Goal: Task Accomplishment & Management: Manage account settings

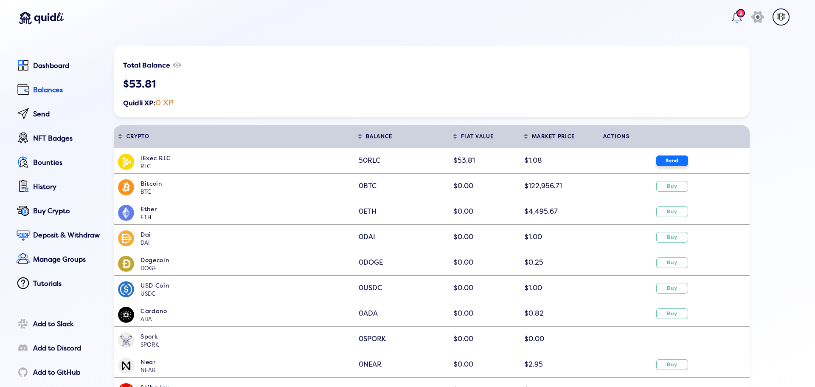
click at [678, 163] on button "Send" at bounding box center [672, 160] width 32 height 11
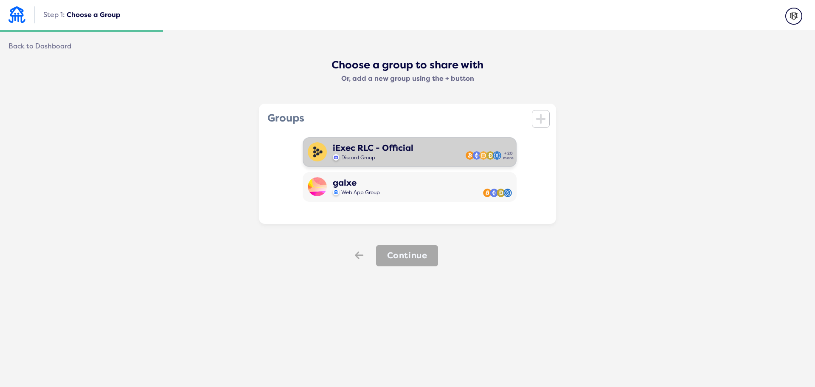
click at [410, 151] on div "iExec RLC - Official Discord Group + 20 more" at bounding box center [410, 152] width 214 height 30
click at [407, 252] on button "Continue" at bounding box center [407, 255] width 62 height 21
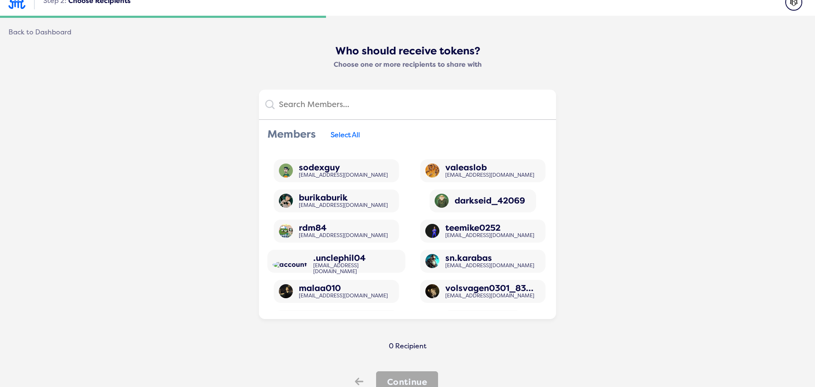
scroll to position [51, 0]
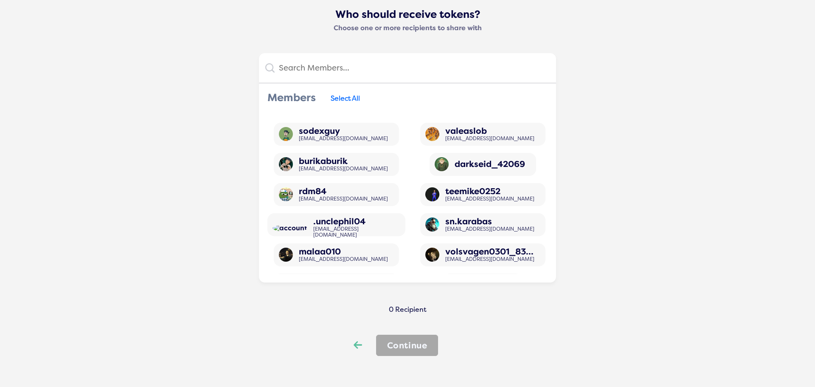
click at [354, 344] on icon at bounding box center [358, 344] width 8 height 7
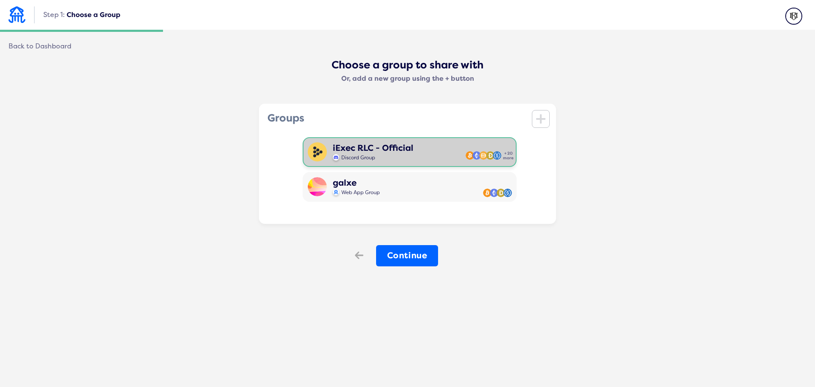
scroll to position [0, 0]
click at [354, 259] on icon "Back" at bounding box center [358, 255] width 8 height 12
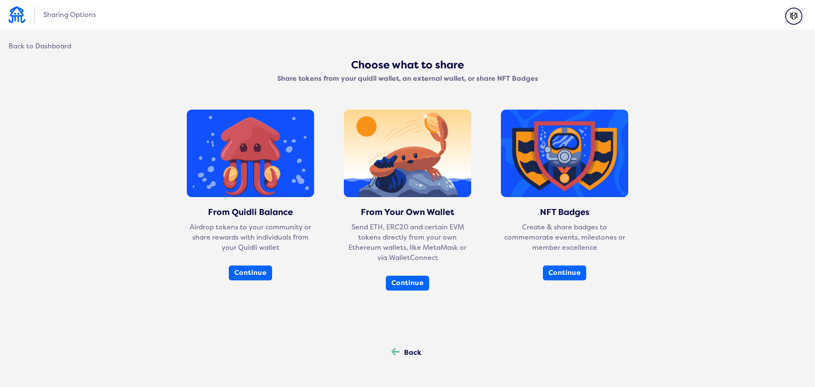
click at [408, 352] on div "Back" at bounding box center [412, 353] width 17 height 8
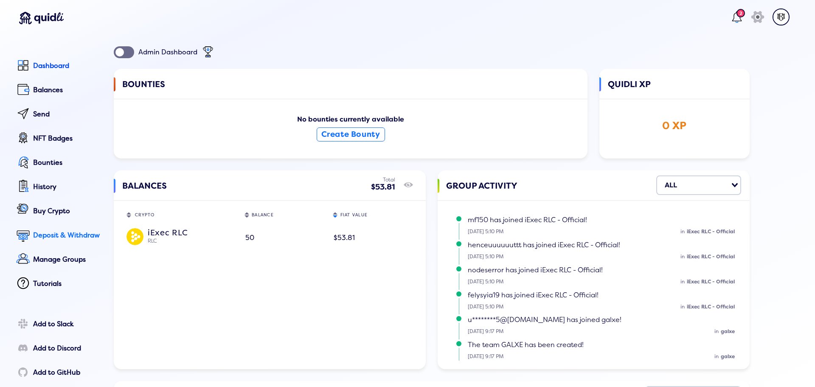
click at [54, 239] on div "Deposit & Withdraw" at bounding box center [67, 235] width 69 height 8
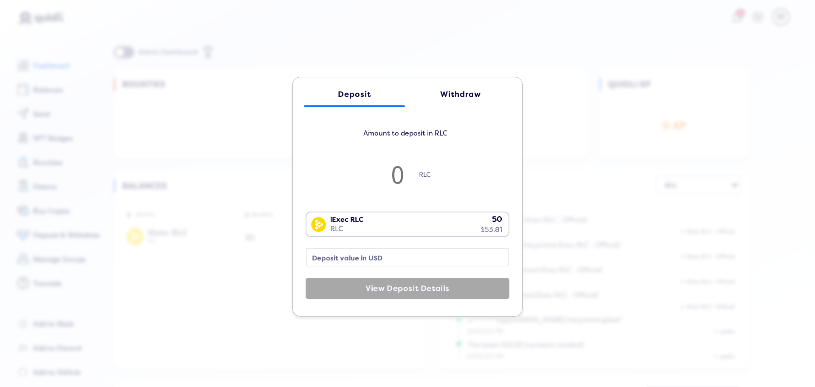
click at [460, 86] on link "Withdraw" at bounding box center [460, 94] width 101 height 25
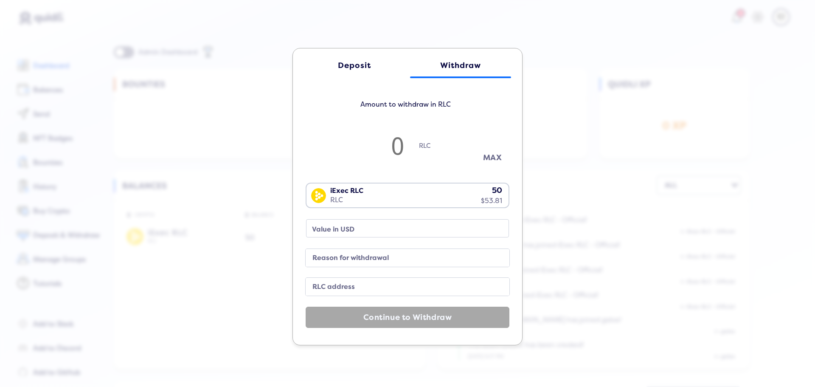
click at [488, 157] on button "MAX" at bounding box center [492, 158] width 42 height 14
type input "49.95"
type input "53.75"
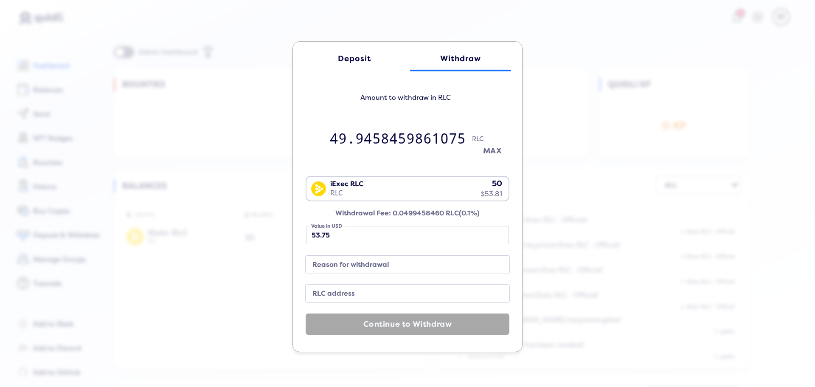
click at [491, 153] on button "MAX" at bounding box center [492, 151] width 42 height 14
type input "49.95"
click at [348, 294] on label "RLC address" at bounding box center [400, 293] width 183 height 11
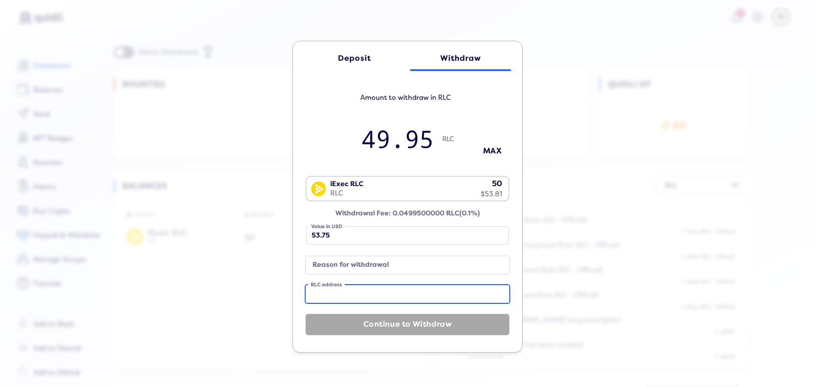
click at [348, 294] on input "RLC address" at bounding box center [408, 294] width 204 height 18
paste input "0xDaE4c97409c4A35F3f903E7D2afBd1130d234124"
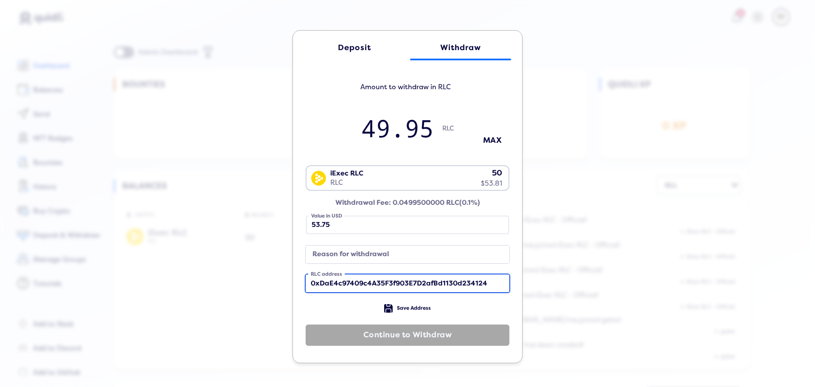
type input "0xDaE4c97409c4A35F3f903E7D2afBd1130d234124"
click at [351, 255] on label "Reason for withdrawal" at bounding box center [400, 254] width 183 height 11
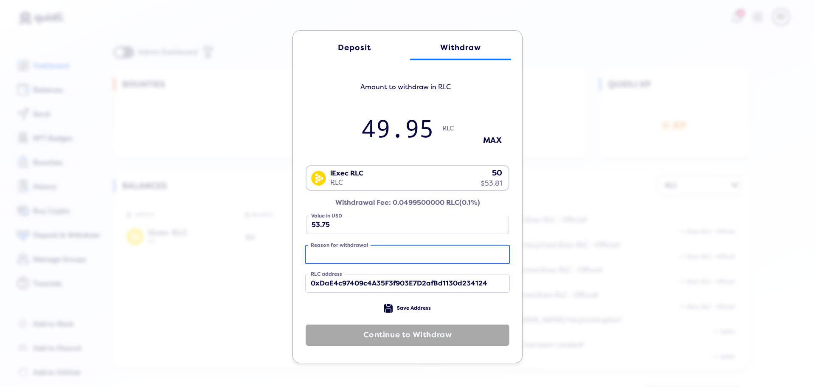
click at [351, 255] on input "Reason for withdrawal" at bounding box center [408, 254] width 204 height 18
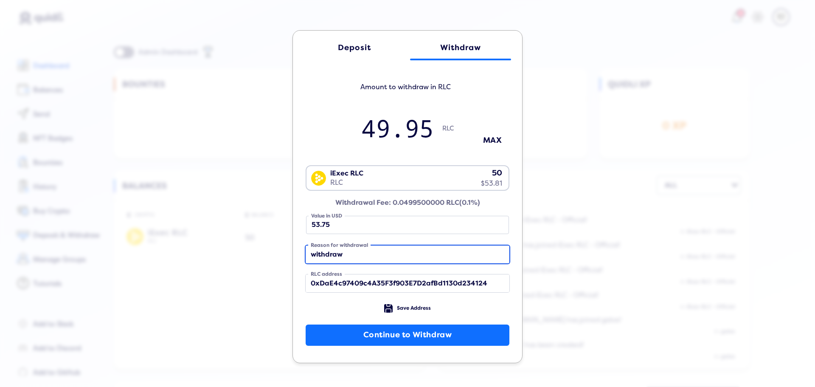
click at [317, 252] on input "withdraw" at bounding box center [408, 254] width 204 height 18
click at [312, 255] on input "withdraw" at bounding box center [408, 254] width 204 height 18
type input "Withdraw"
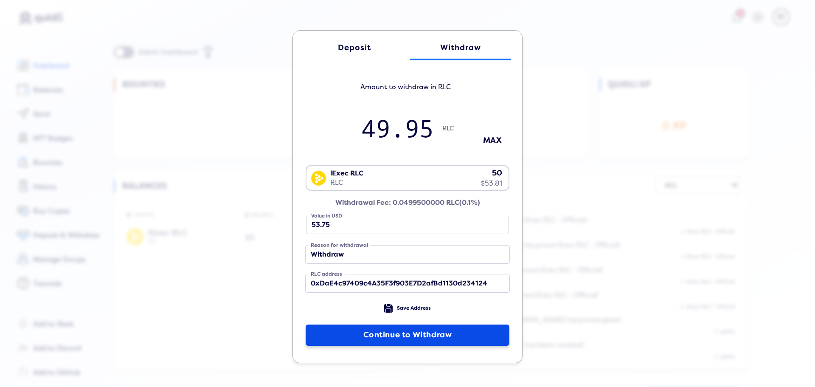
click at [422, 330] on button "Continue to Withdraw" at bounding box center [408, 334] width 204 height 21
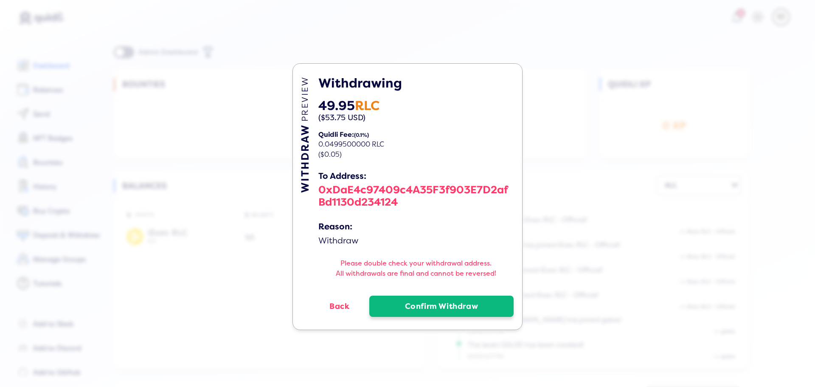
click at [436, 304] on button "Confirm Withdraw" at bounding box center [441, 305] width 144 height 21
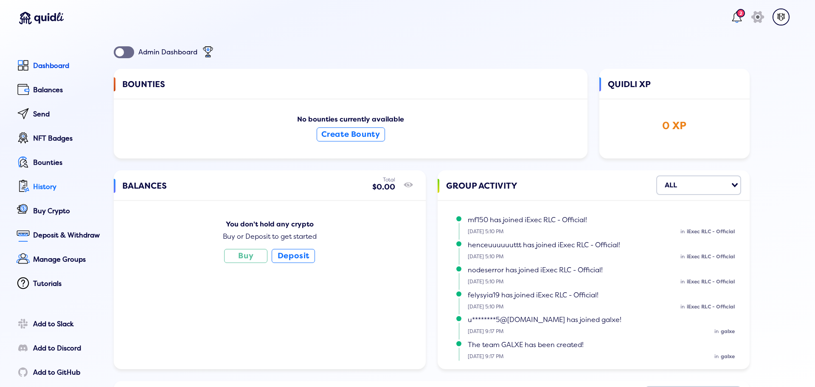
click at [56, 186] on div "History" at bounding box center [67, 187] width 69 height 8
select select "50"
